Goal: Complete application form

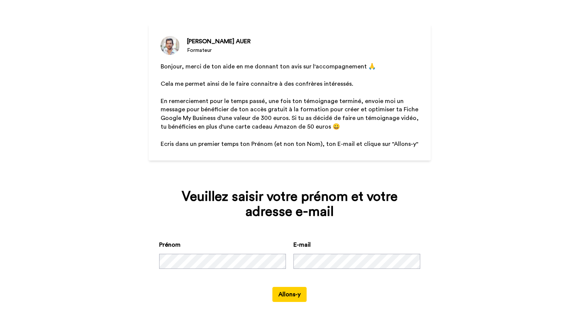
scroll to position [43, 0]
click at [283, 293] on button "Allons-y" at bounding box center [290, 295] width 34 height 15
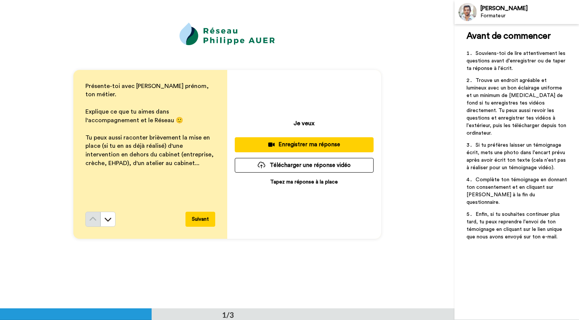
click at [296, 146] on div "Enregistrer ma réponse" at bounding box center [304, 145] width 127 height 8
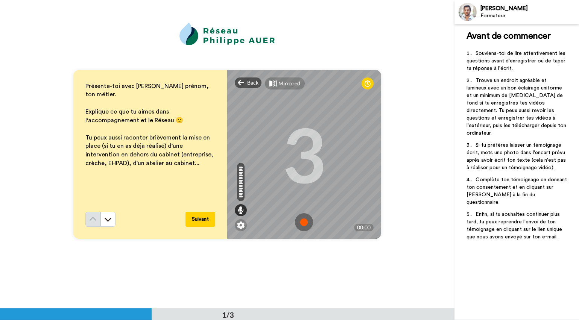
click at [304, 224] on img at bounding box center [304, 222] width 18 height 18
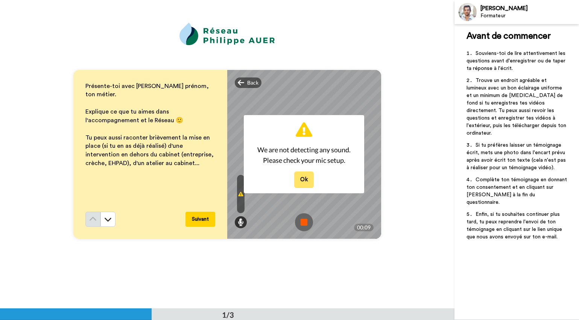
click at [308, 183] on button "Ok" at bounding box center [304, 180] width 20 height 16
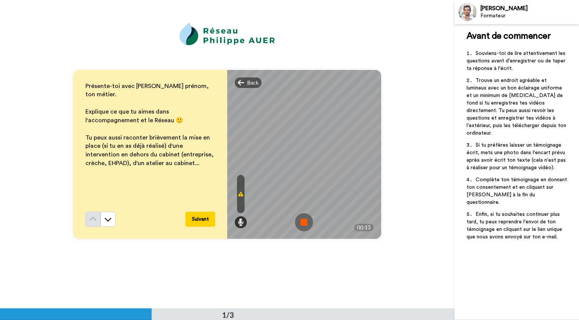
click at [304, 225] on img at bounding box center [304, 222] width 18 height 18
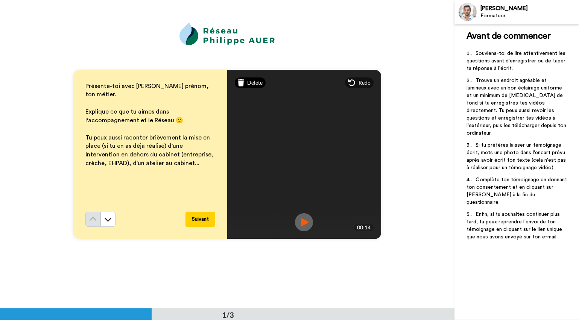
click at [245, 84] on div "Delete" at bounding box center [250, 83] width 31 height 11
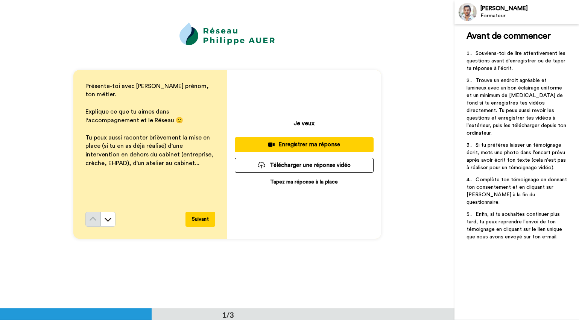
click at [297, 144] on div "Enregistrer ma réponse" at bounding box center [304, 145] width 127 height 8
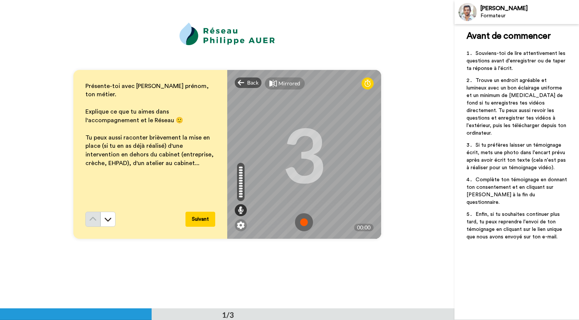
click at [303, 218] on img at bounding box center [304, 222] width 18 height 18
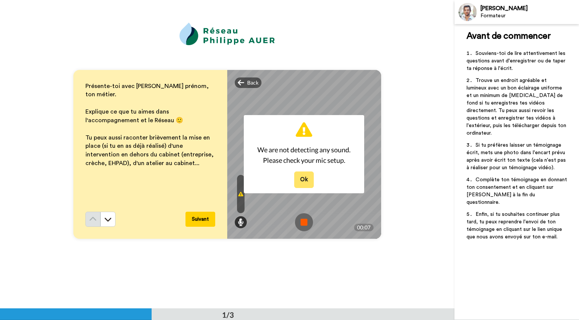
click at [310, 178] on button "Ok" at bounding box center [304, 180] width 20 height 16
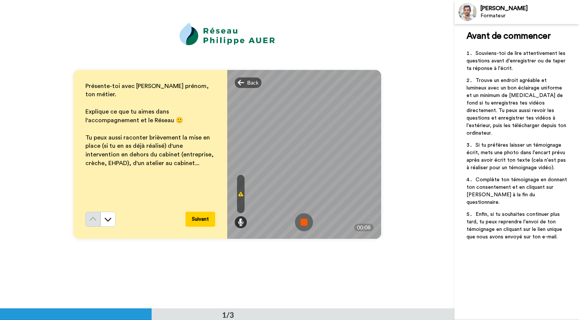
click at [239, 196] on icon at bounding box center [240, 194] width 5 height 6
click at [250, 81] on span "Back" at bounding box center [252, 83] width 11 height 8
